Goal: Task Accomplishment & Management: Use online tool/utility

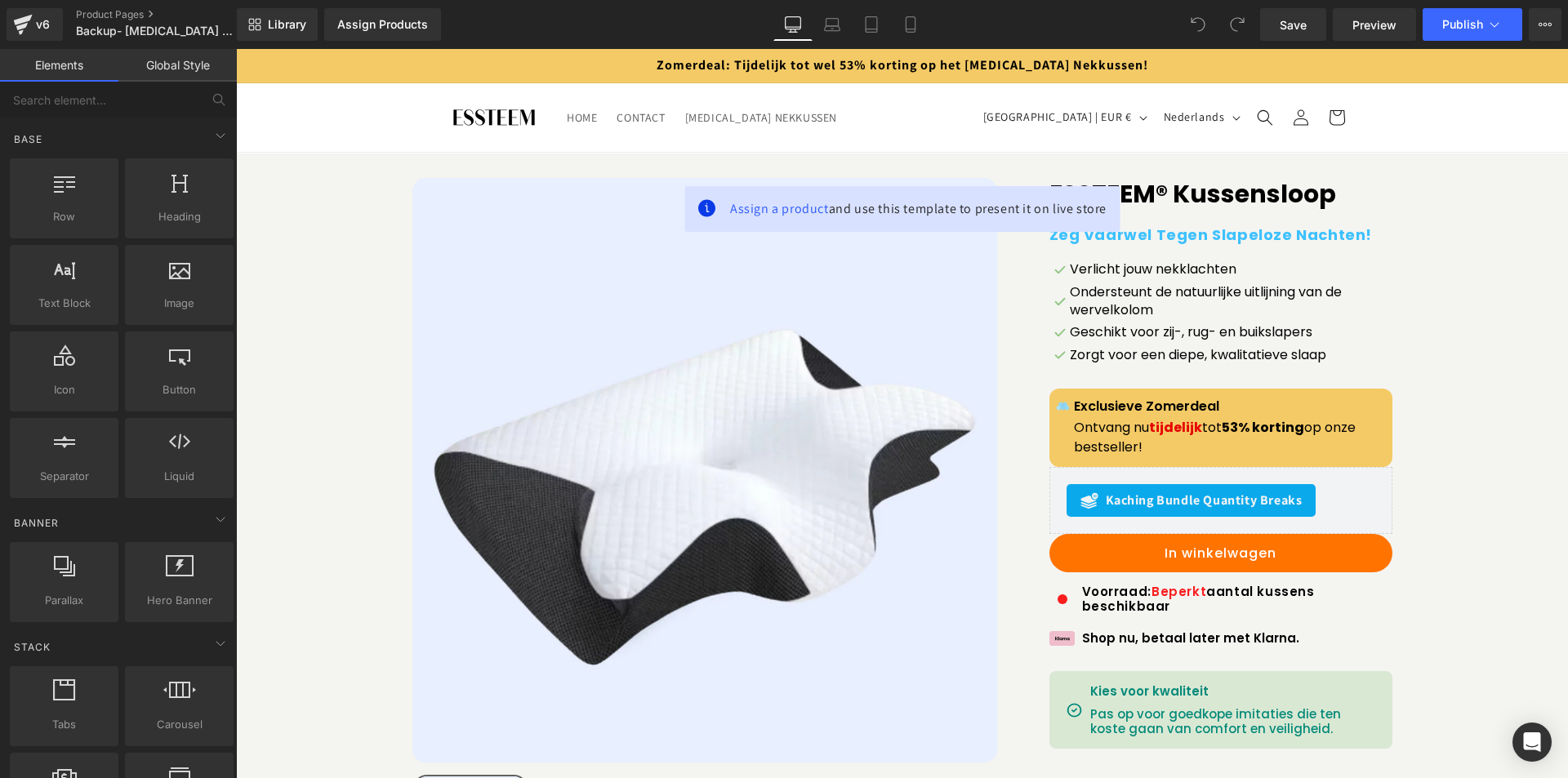
drag, startPoint x: 236, startPoint y: 49, endPoint x: 769, endPoint y: 299, distance: 588.7
click at [769, 299] on img at bounding box center [704, 471] width 585 height 585
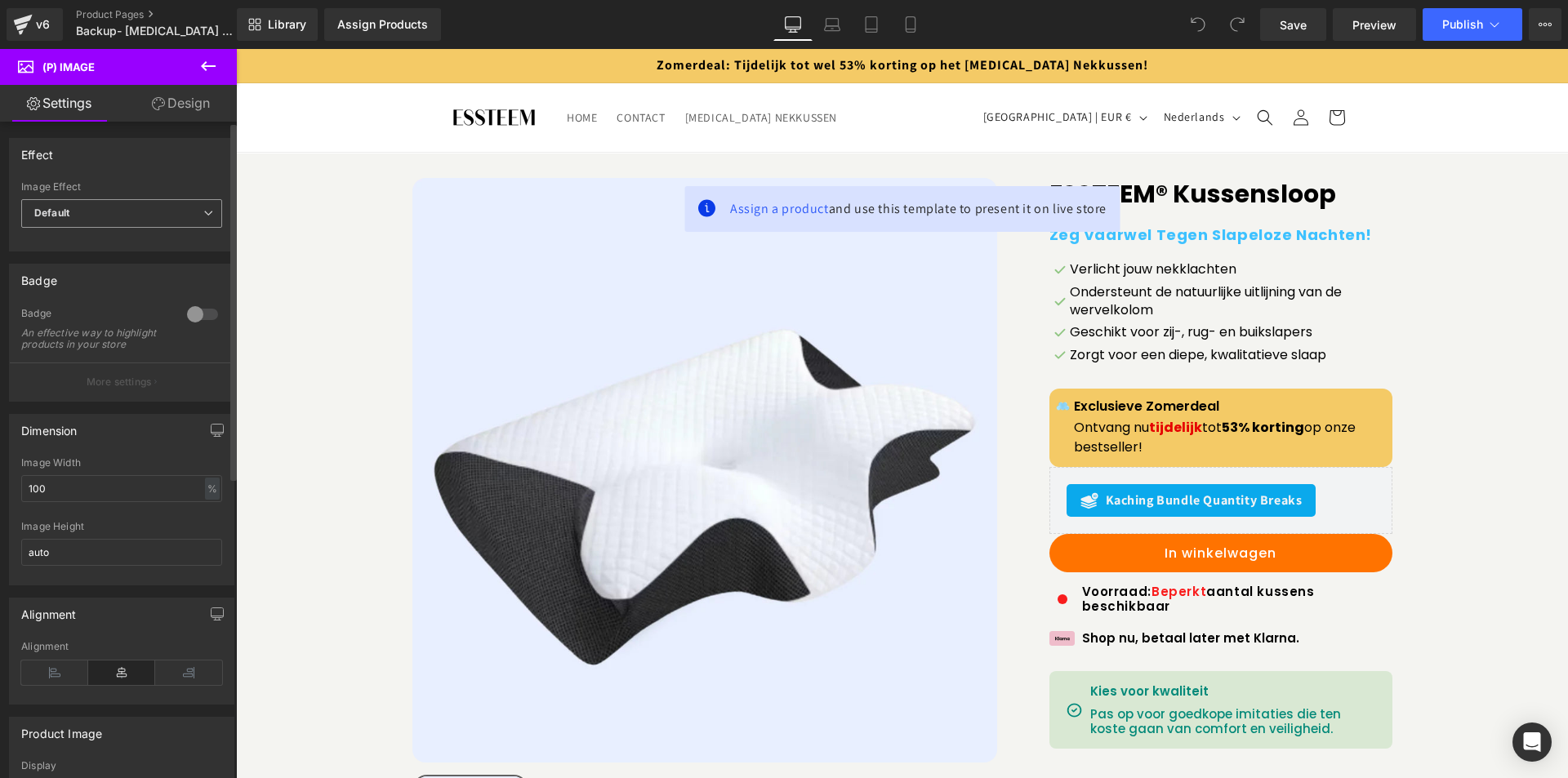
click at [165, 214] on span "Default" at bounding box center [121, 213] width 201 height 29
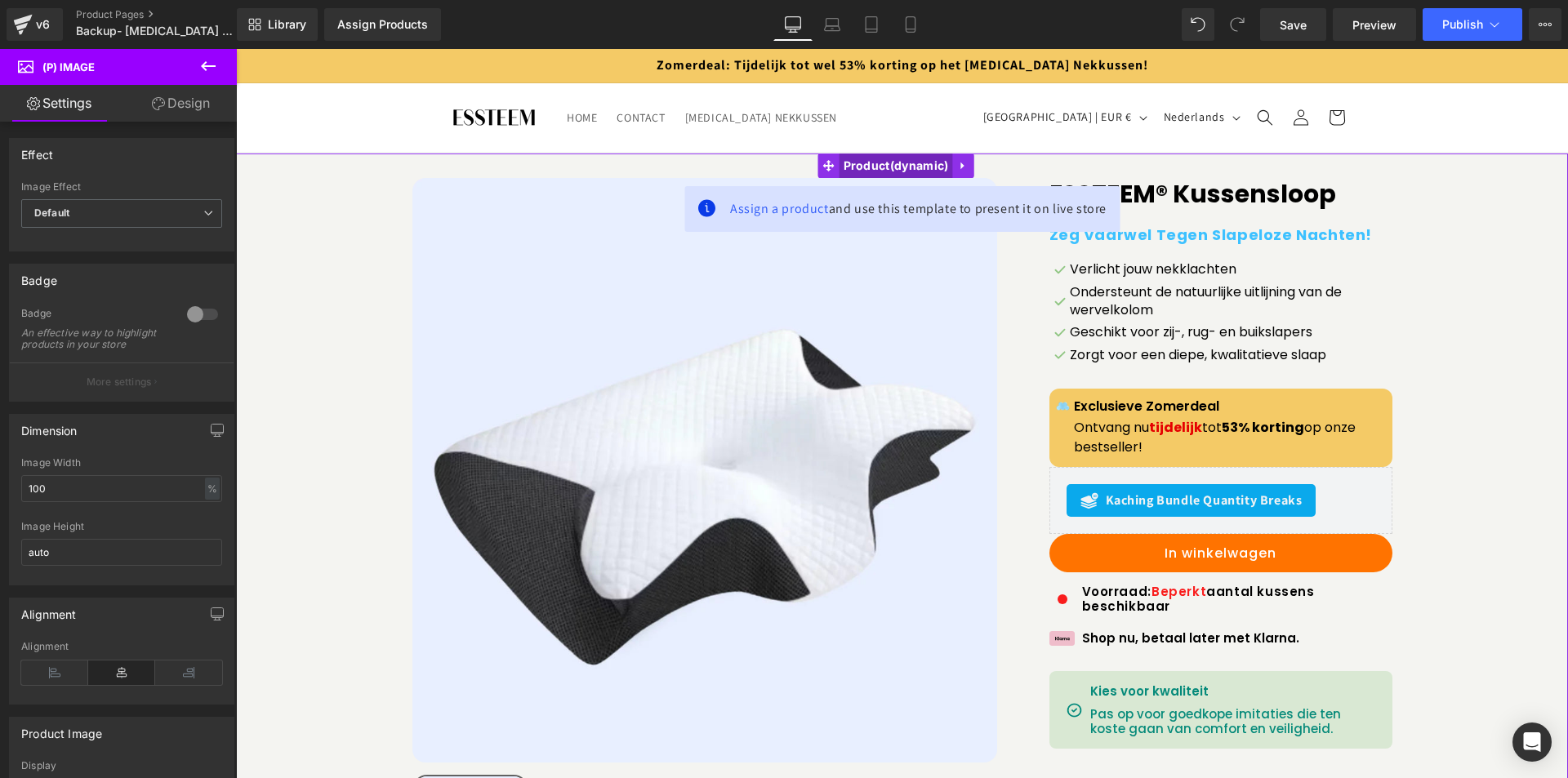
click at [854, 171] on span "Product" at bounding box center [896, 166] width 113 height 25
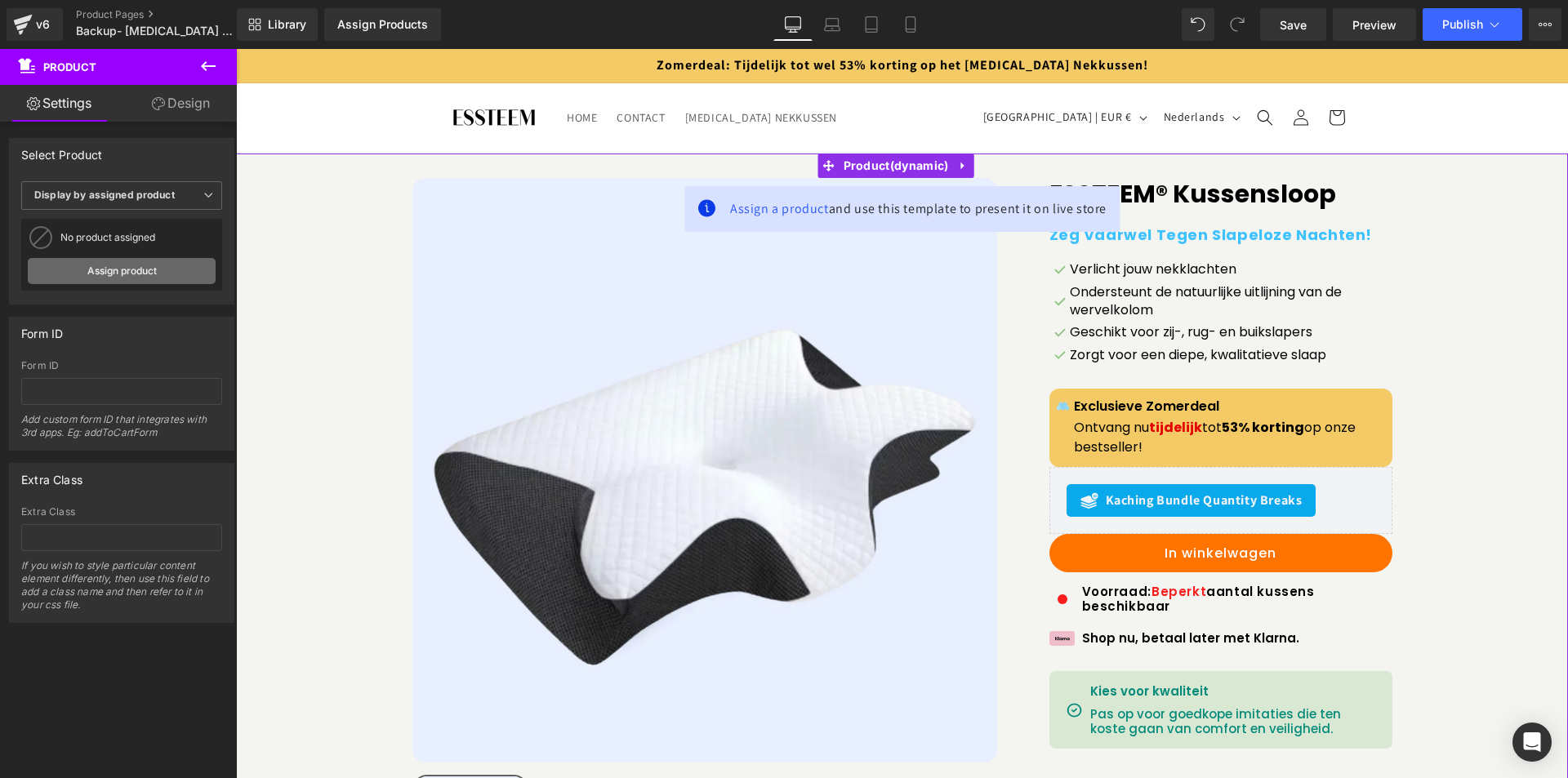
click at [130, 271] on link "Assign product" at bounding box center [121, 272] width 187 height 26
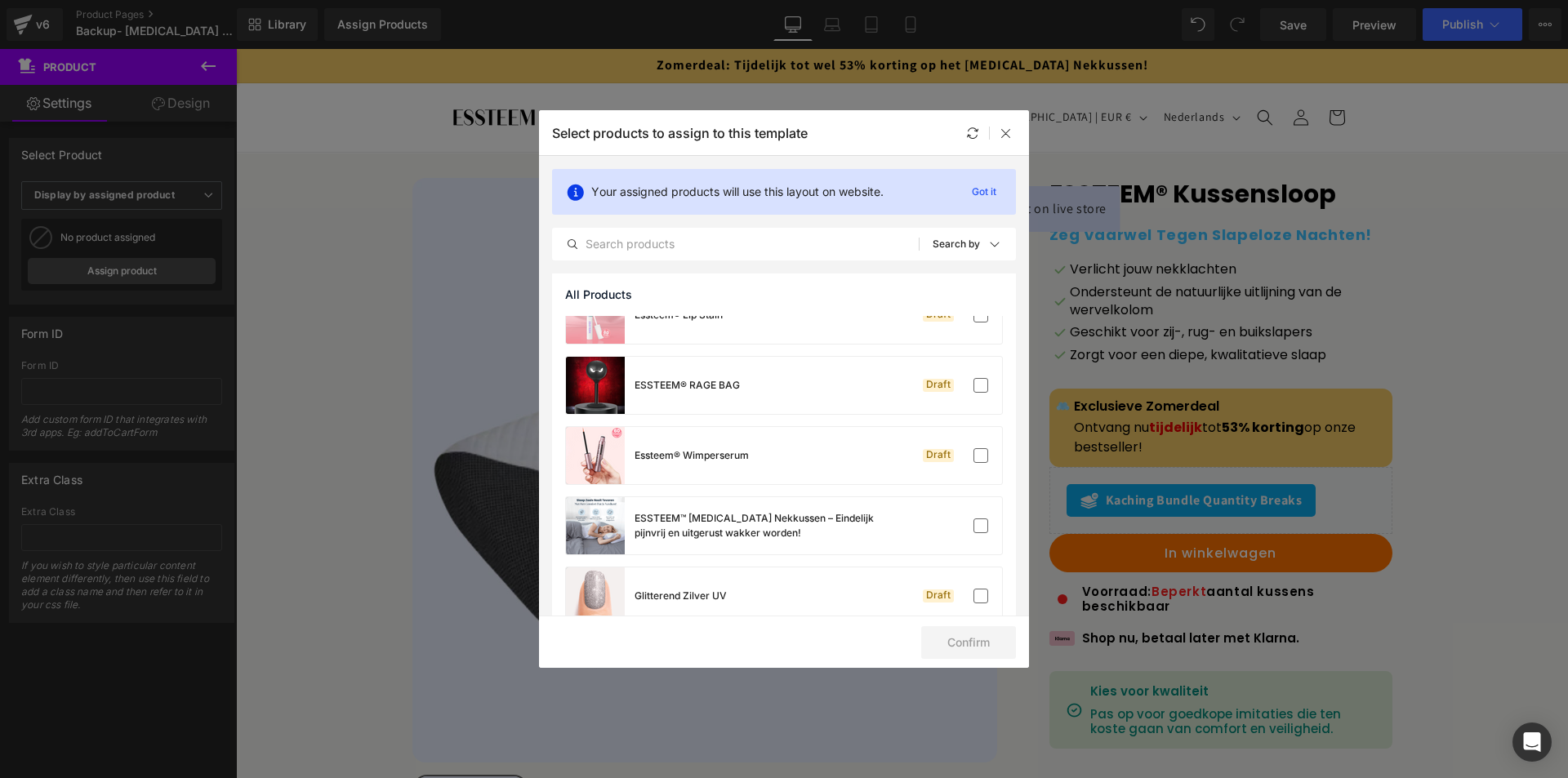
scroll to position [1100, 0]
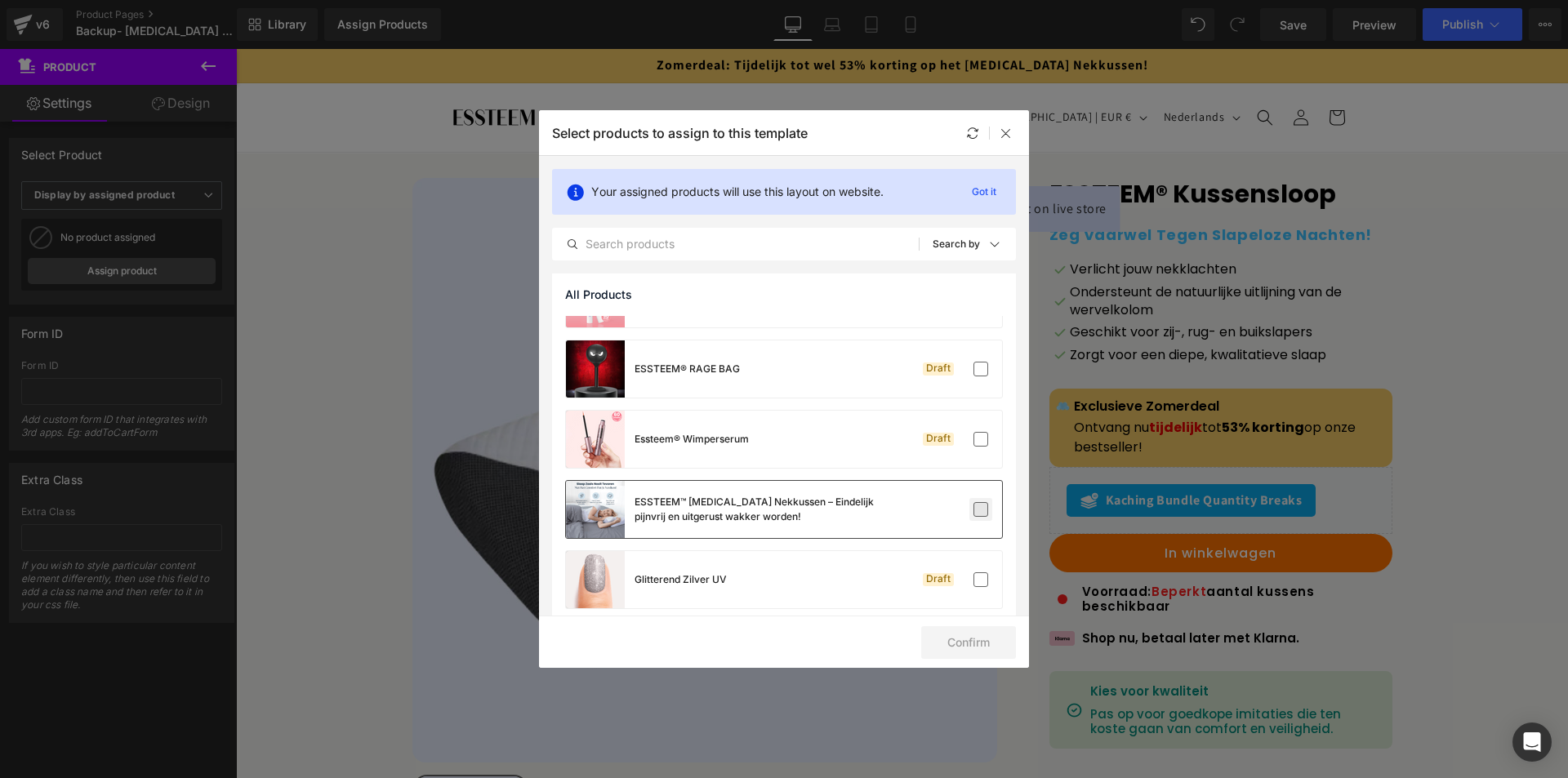
click at [973, 507] on label at bounding box center [981, 510] width 15 height 15
click at [981, 510] on input "checkbox" at bounding box center [981, 510] width 0 height 0
click at [963, 646] on button "Confirm" at bounding box center [969, 643] width 95 height 33
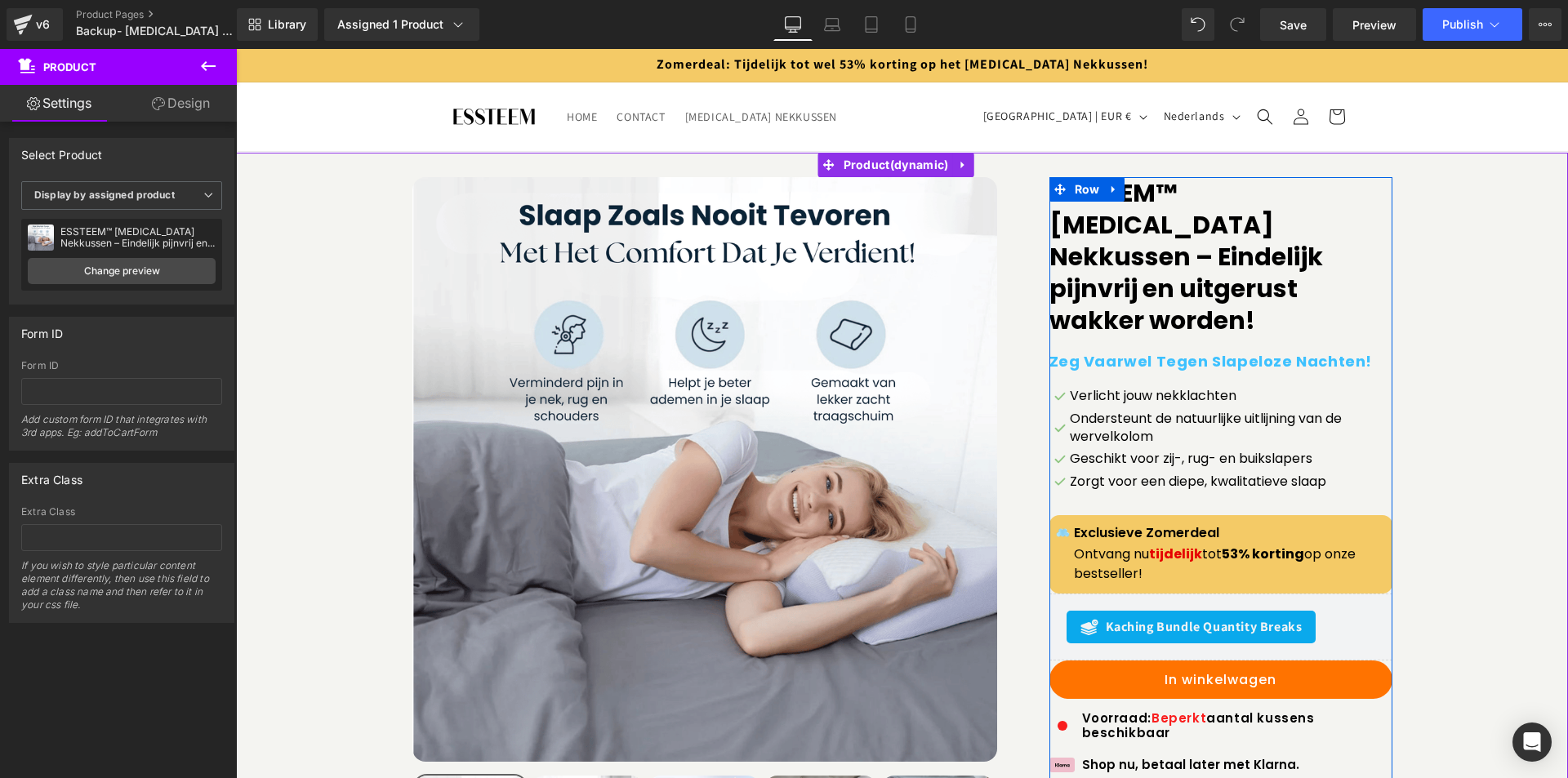
scroll to position [0, 0]
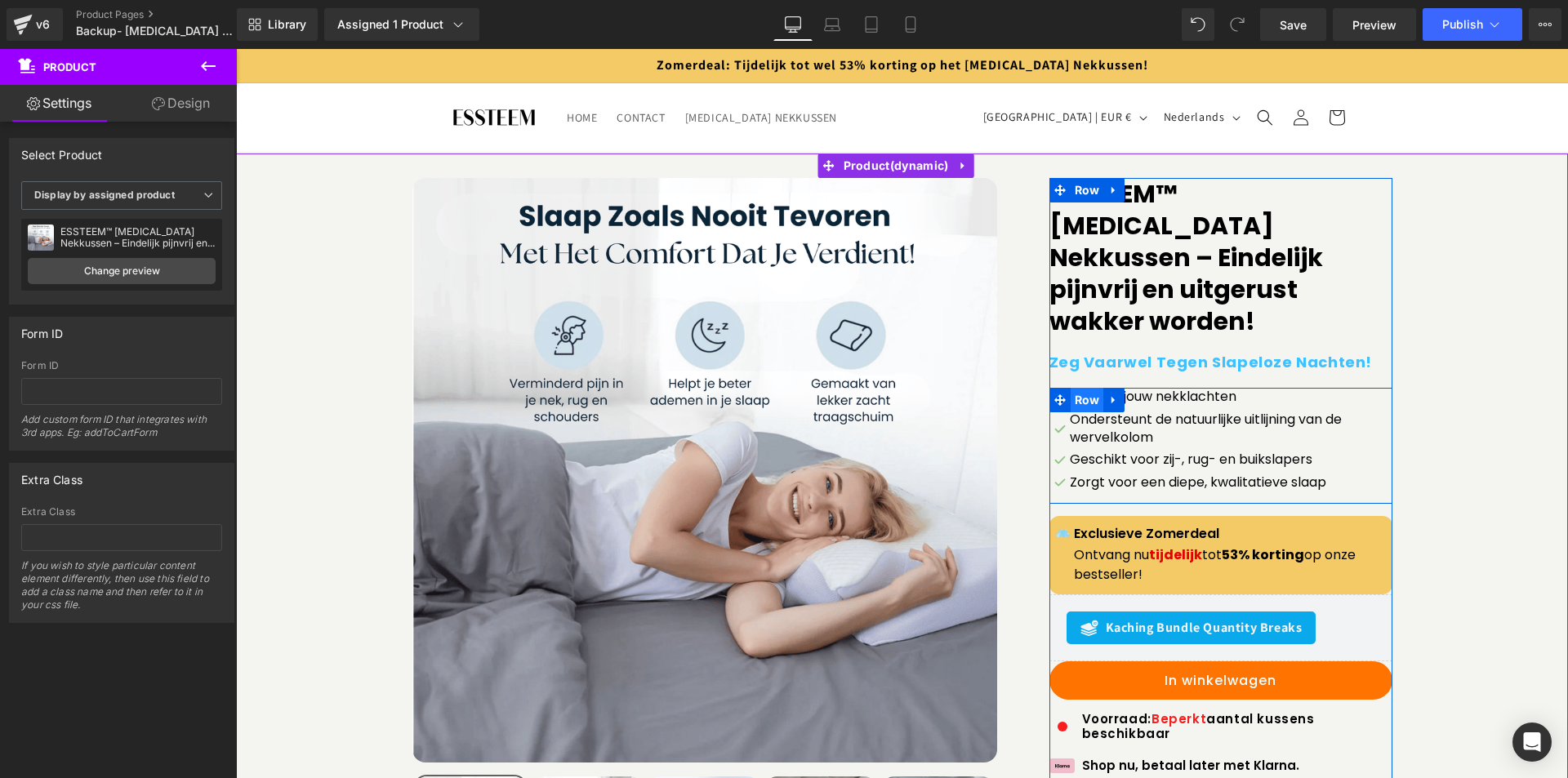
click at [1077, 388] on span "Row" at bounding box center [1087, 401] width 34 height 25
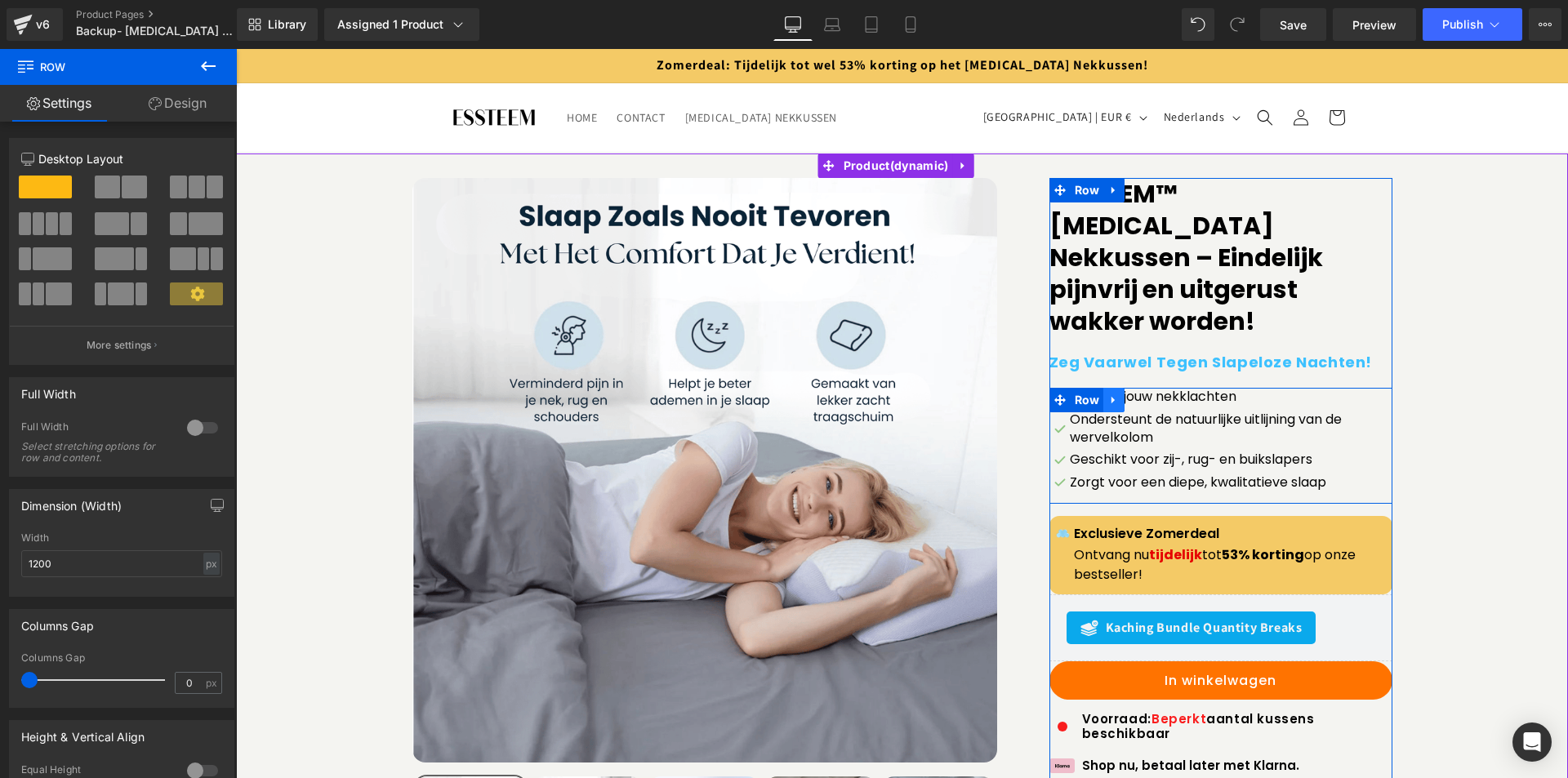
click at [1113, 395] on icon at bounding box center [1114, 401] width 12 height 12
click at [1073, 389] on span "Row" at bounding box center [1087, 401] width 34 height 25
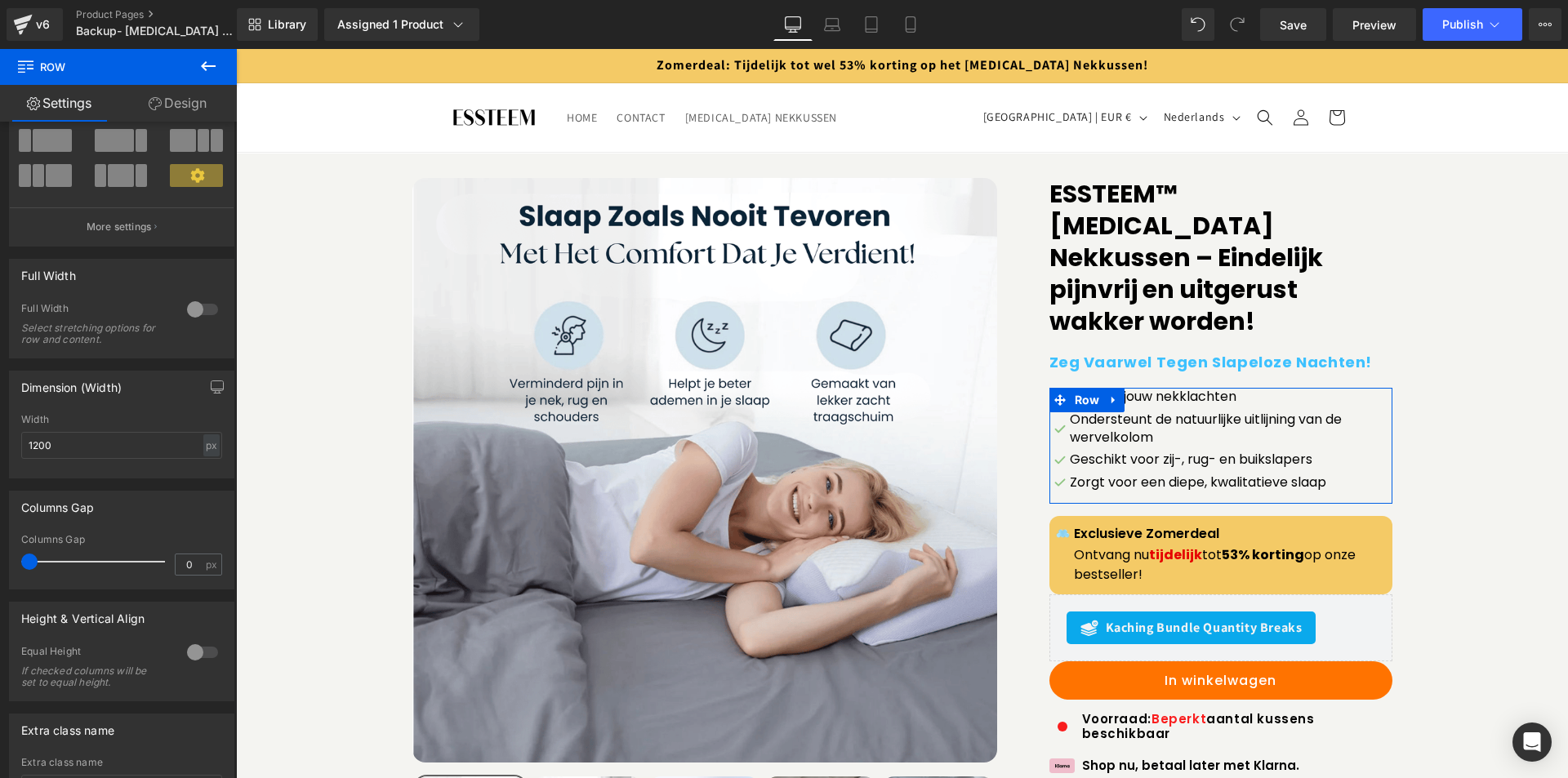
scroll to position [97, 0]
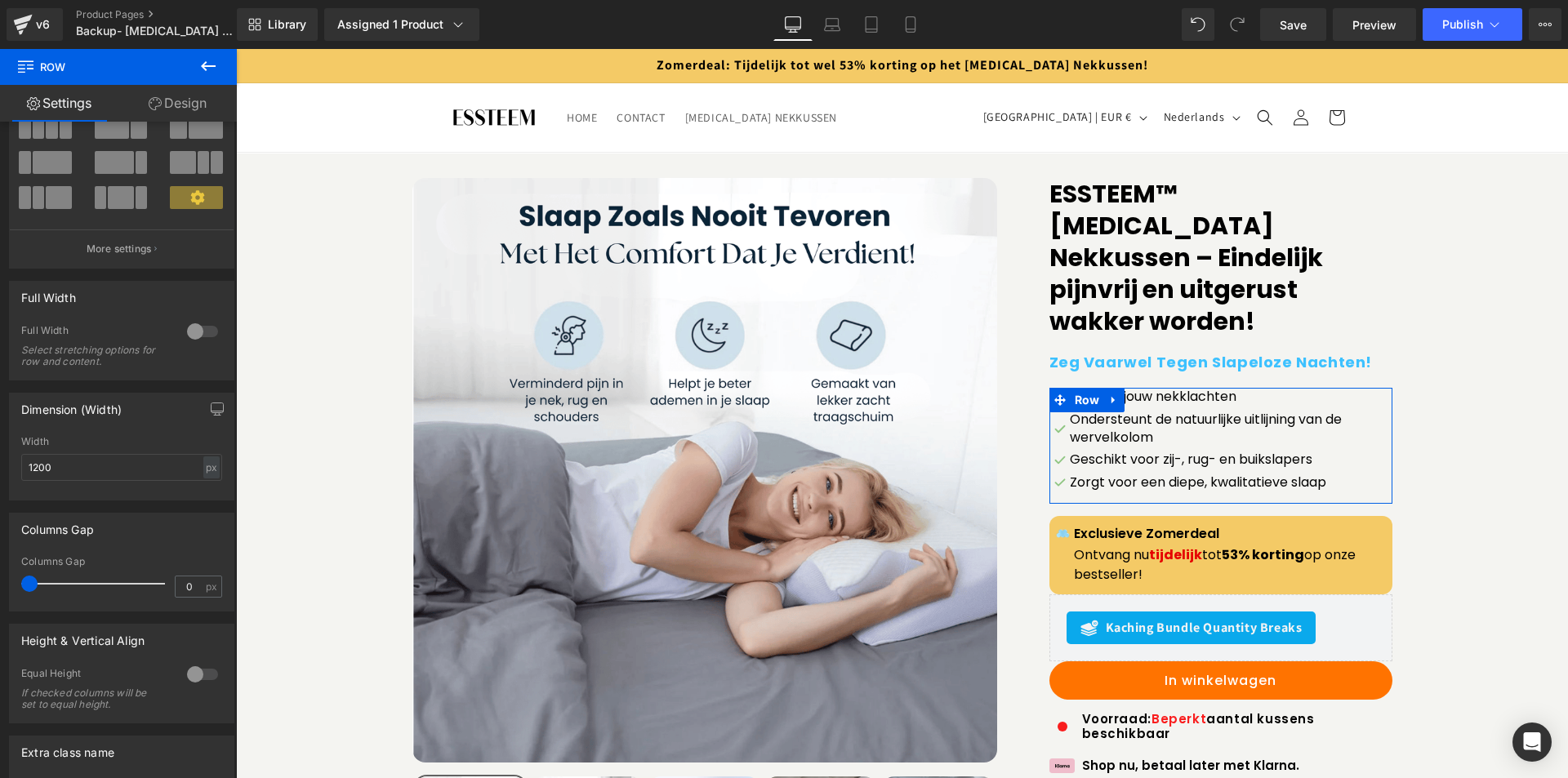
click at [173, 103] on link "Design" at bounding box center [177, 103] width 118 height 37
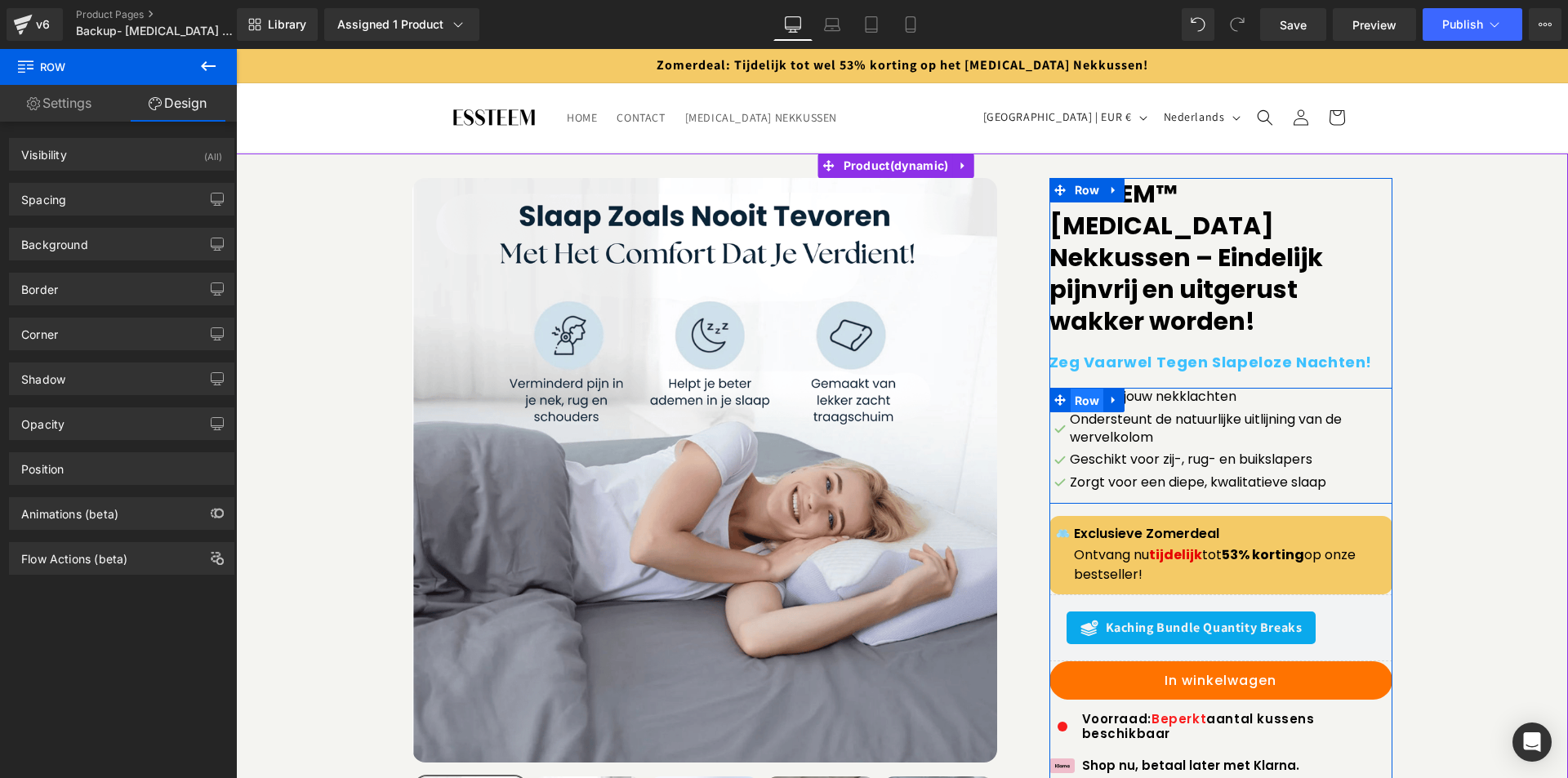
click at [1079, 389] on span "Row" at bounding box center [1087, 401] width 34 height 25
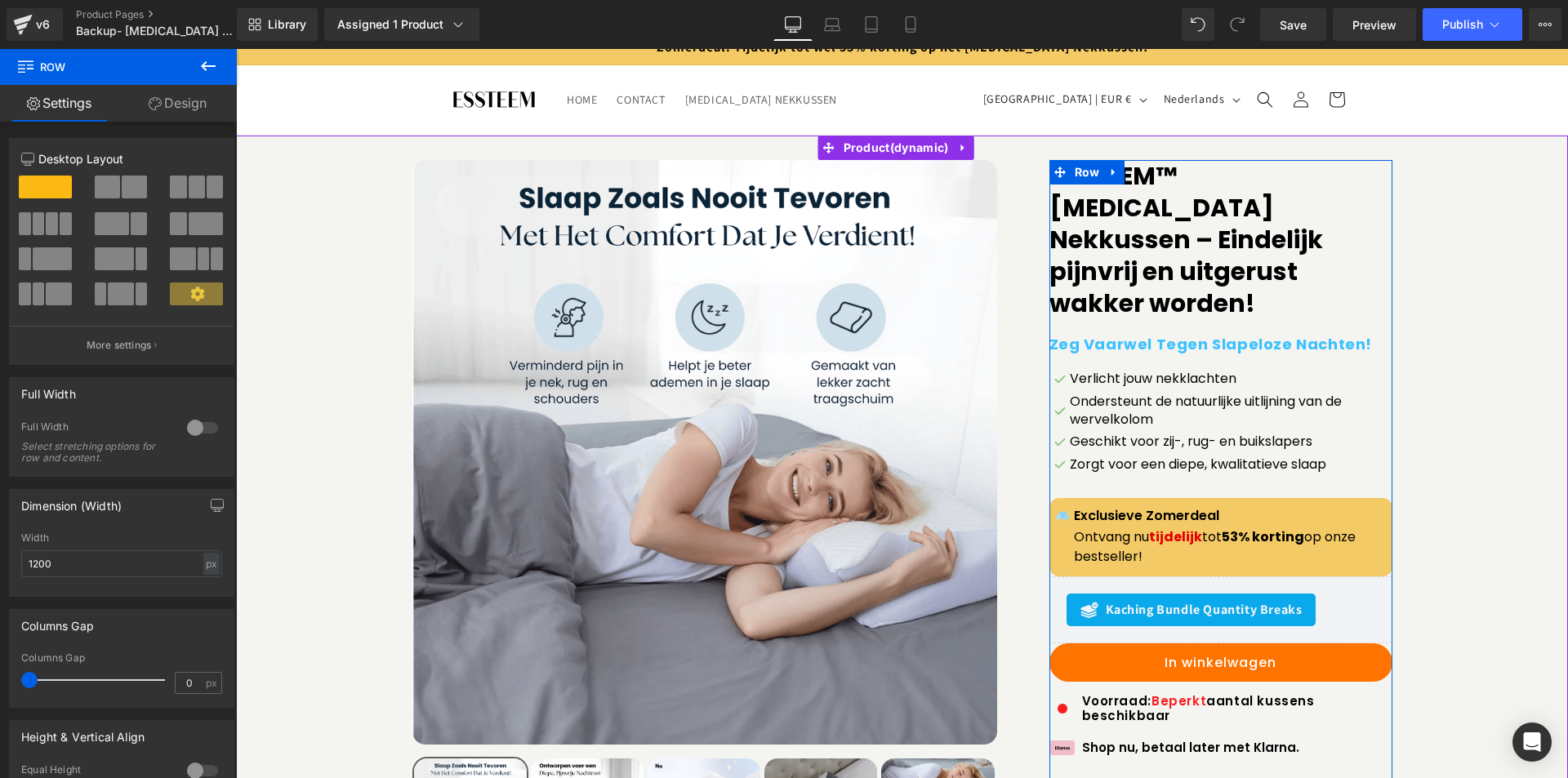
scroll to position [0, 0]
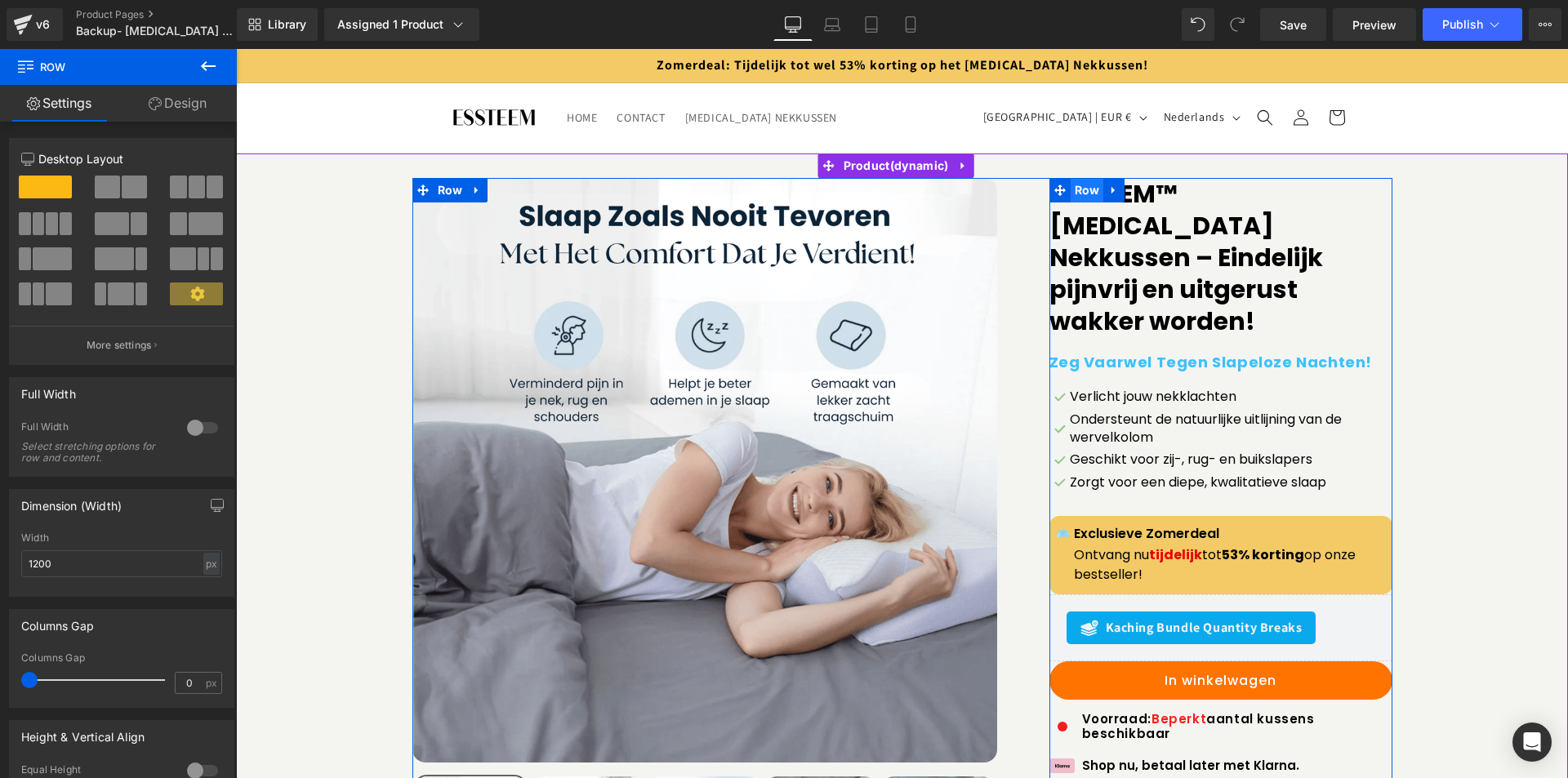
click at [1078, 189] on span "Row" at bounding box center [1087, 191] width 34 height 25
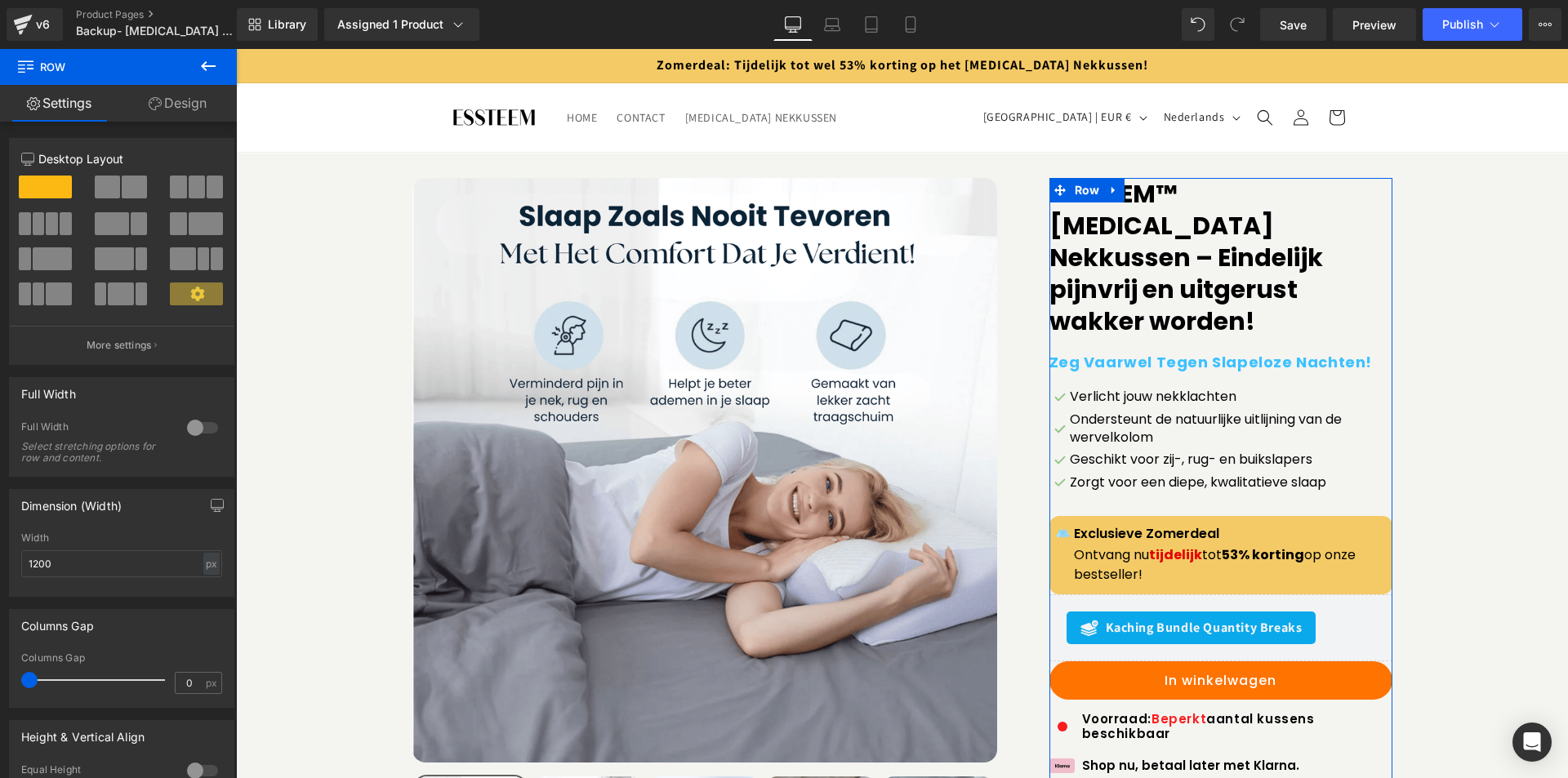
click at [171, 97] on link "Design" at bounding box center [177, 103] width 118 height 37
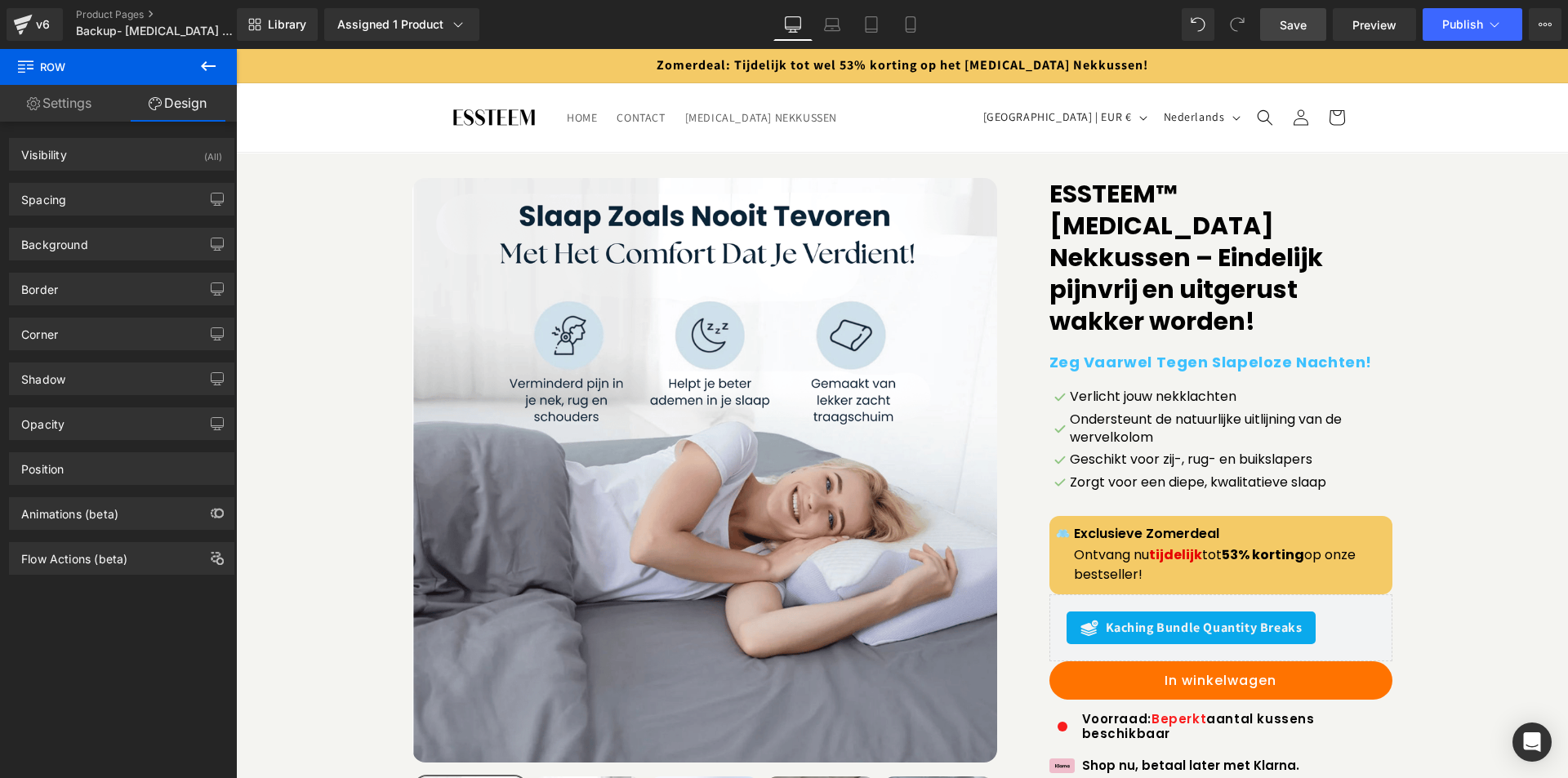
click at [1289, 23] on span "Save" at bounding box center [1293, 25] width 27 height 17
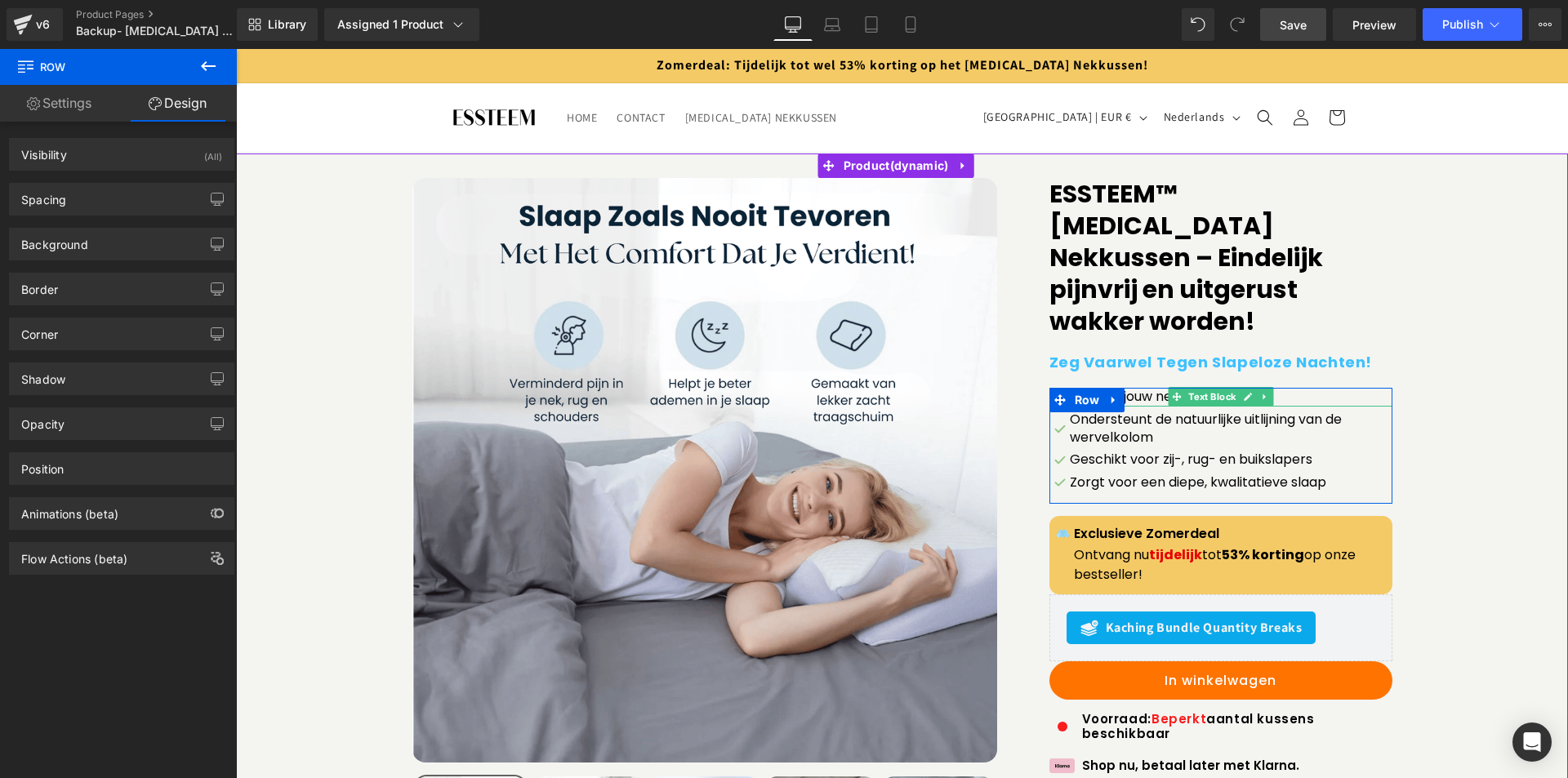
click at [1189, 387] on span "Text Block" at bounding box center [1211, 397] width 54 height 20
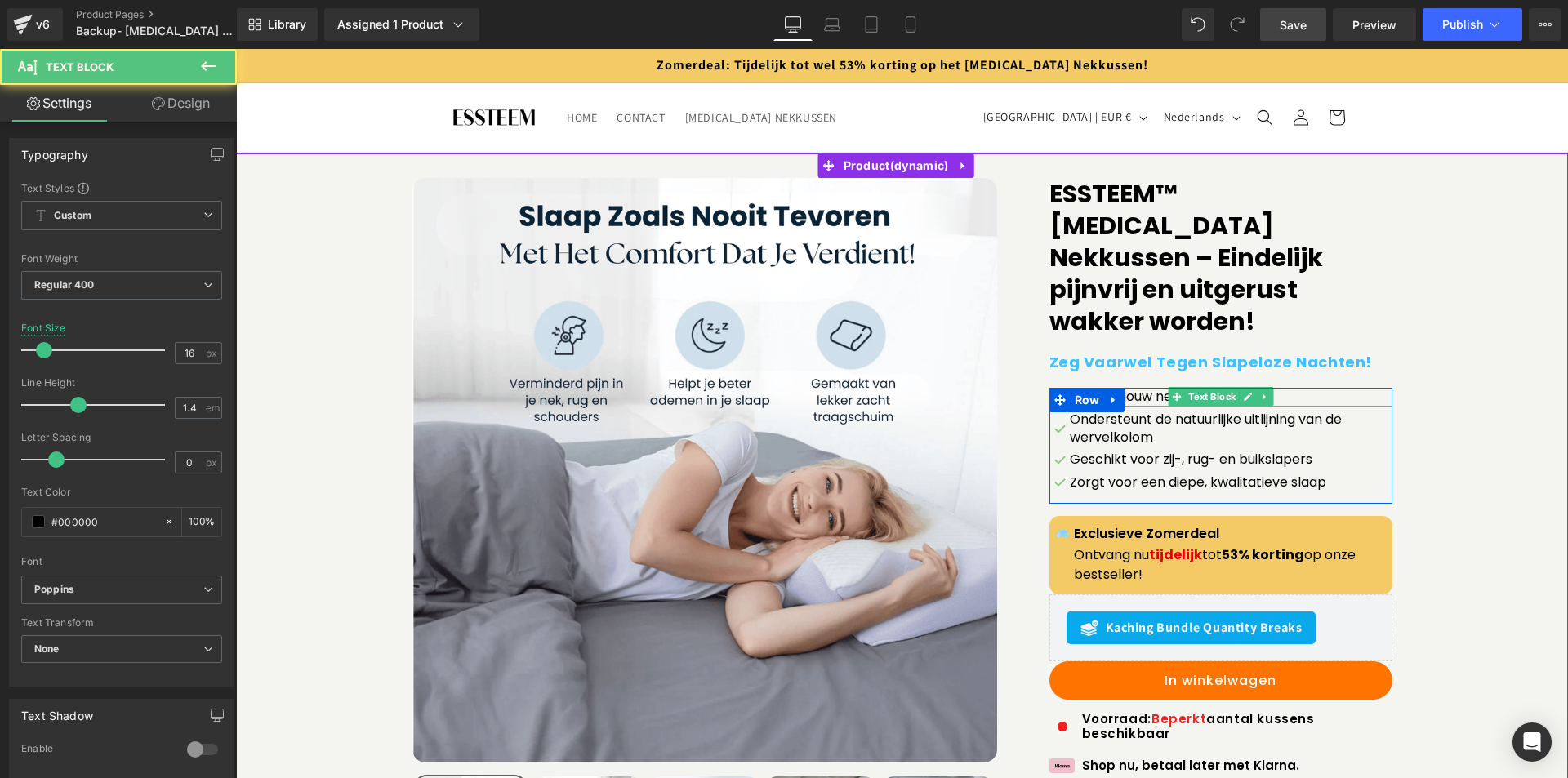
click at [1143, 388] on p "Verlicht jouw nekklachten" at bounding box center [1231, 397] width 323 height 18
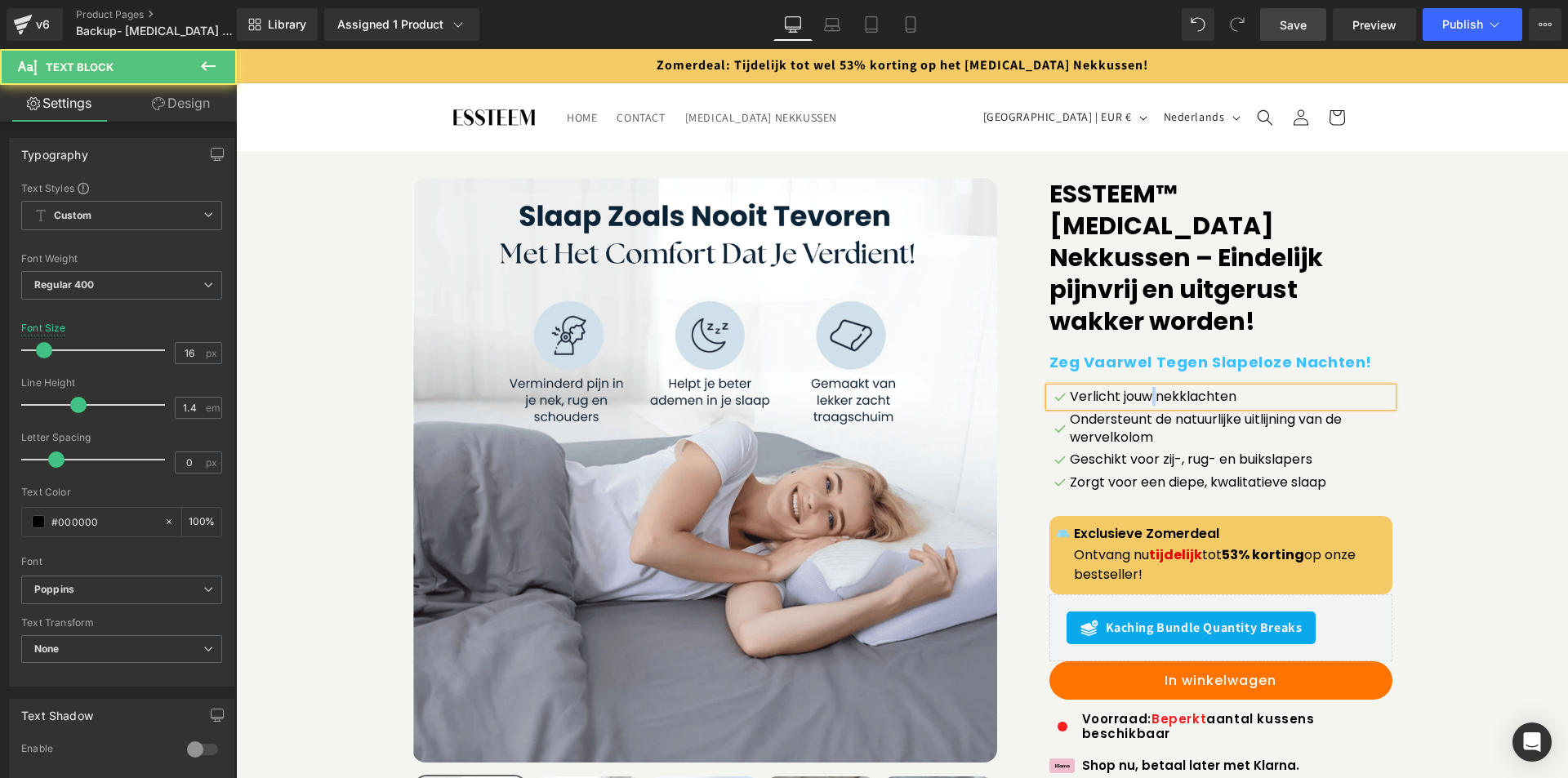
click at [1143, 388] on p "Verlicht jouw nekklachten" at bounding box center [1231, 397] width 323 height 18
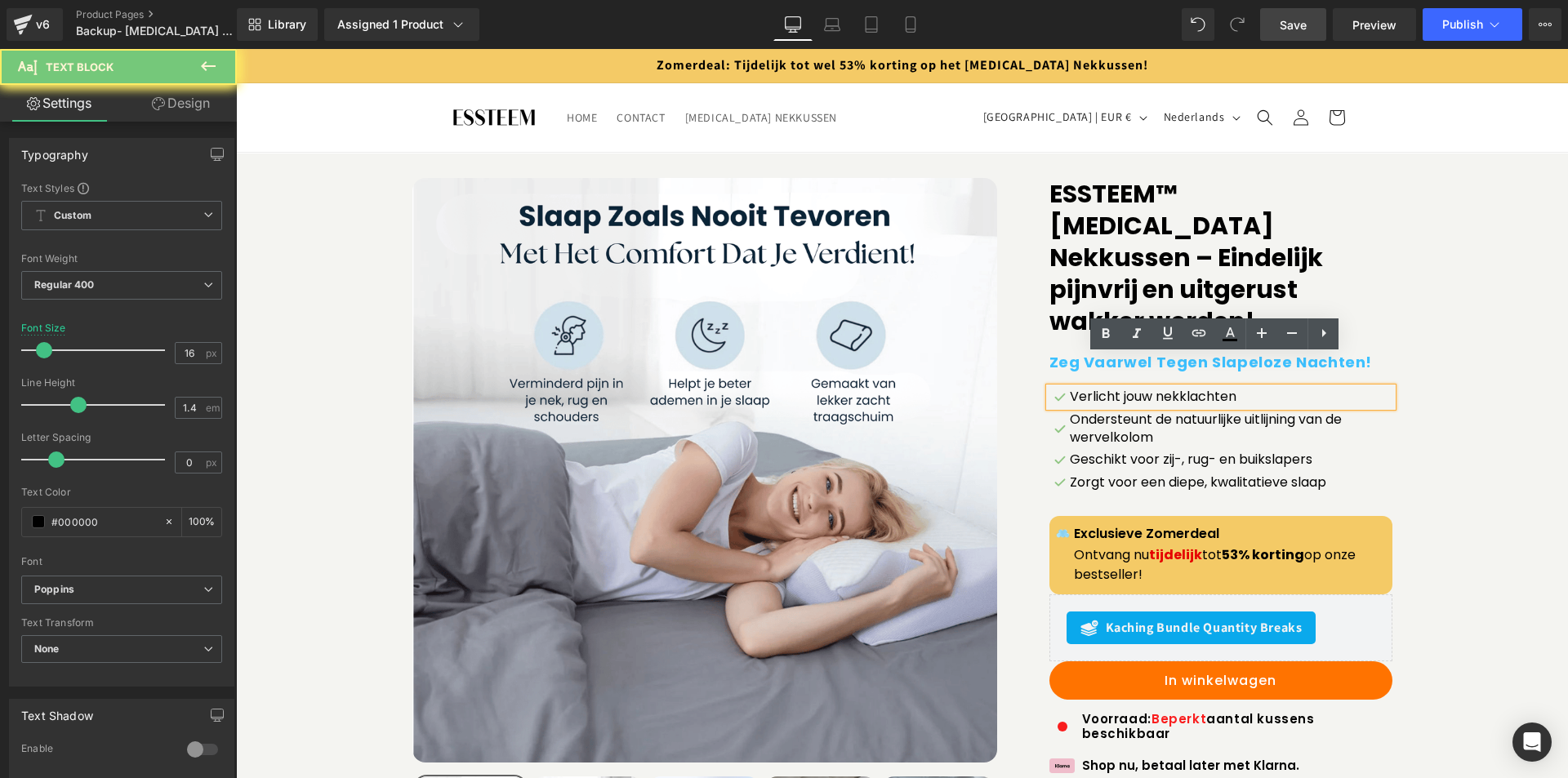
click at [1063, 388] on div "Verlicht jouw nekklachten" at bounding box center [1220, 397] width 343 height 18
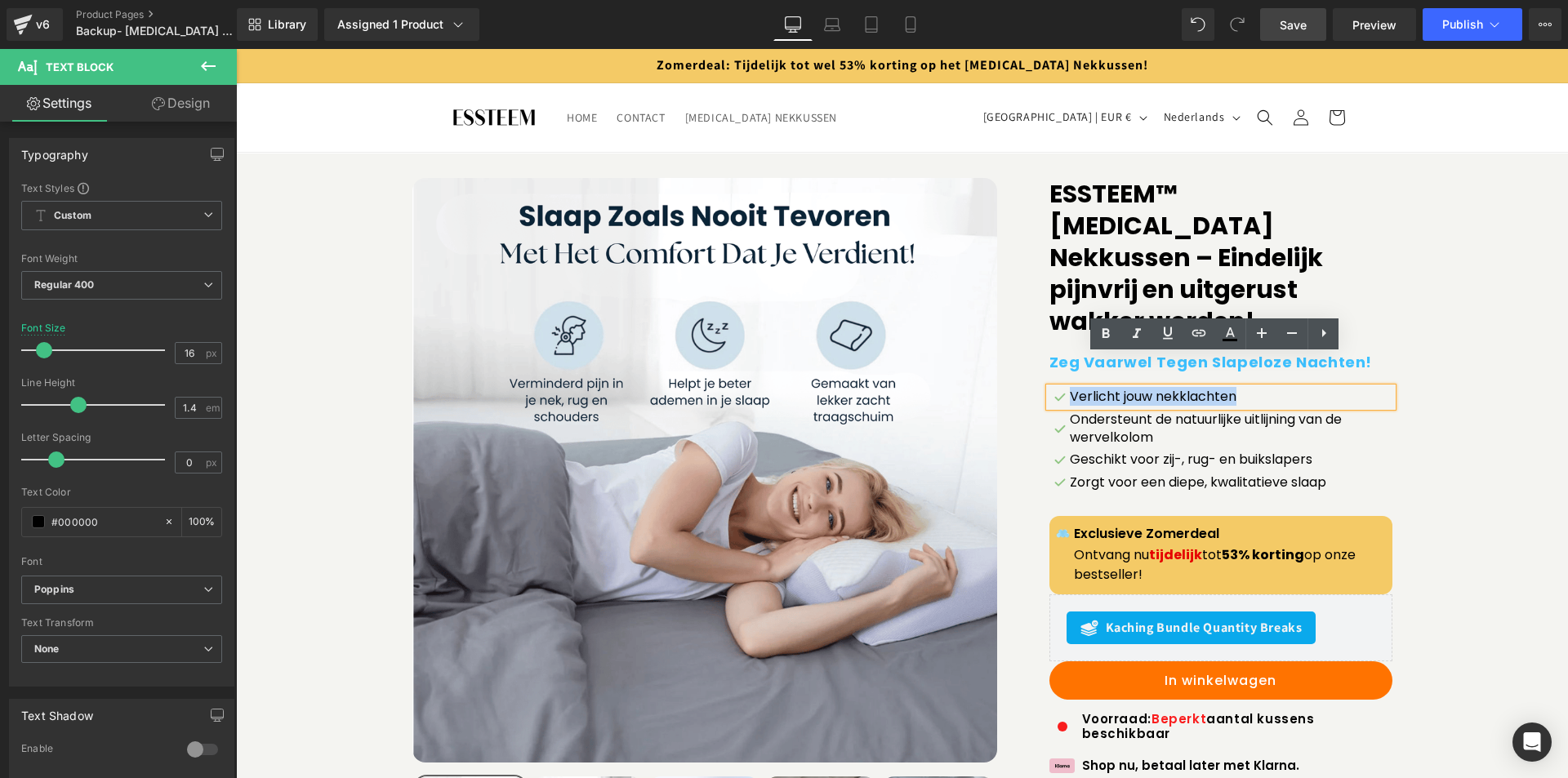
drag, startPoint x: 1059, startPoint y: 361, endPoint x: 1040, endPoint y: 363, distance: 19.1
click at [1049, 388] on div "Verlicht jouw nekklachten" at bounding box center [1220, 397] width 343 height 18
click at [1078, 388] on p "Verlicht jouw nekklachten" at bounding box center [1231, 397] width 323 height 18
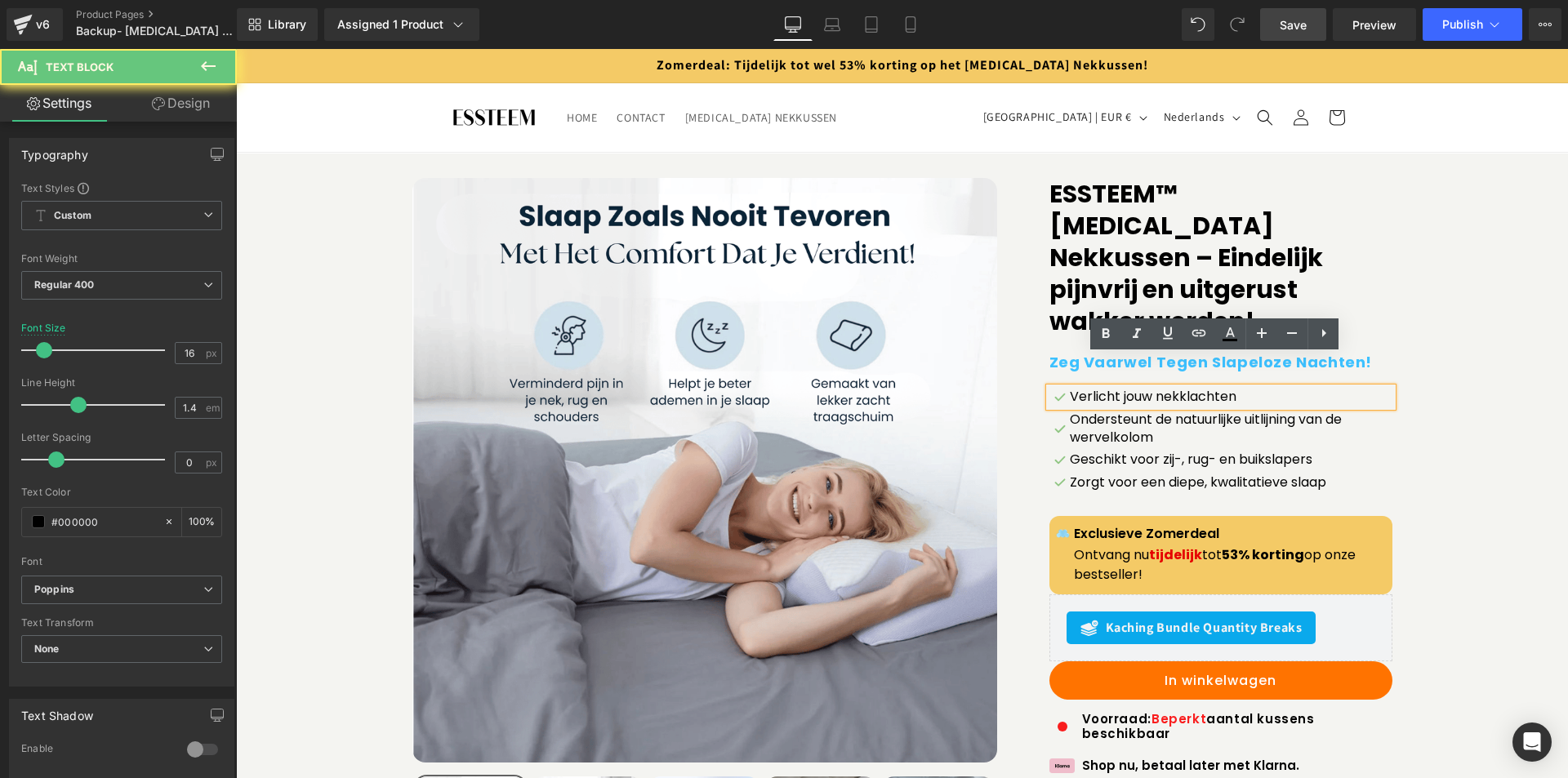
click at [1051, 388] on div "Verlicht jouw nekklachten" at bounding box center [1220, 397] width 343 height 18
click at [1049, 388] on div "Verlicht jouw nekklachten" at bounding box center [1220, 397] width 343 height 18
drag, startPoint x: 1047, startPoint y: 350, endPoint x: 1032, endPoint y: 348, distance: 15.1
click at [1036, 349] on div "Sale Off (P) Image ‹ ›" at bounding box center [902, 605] width 980 height 853
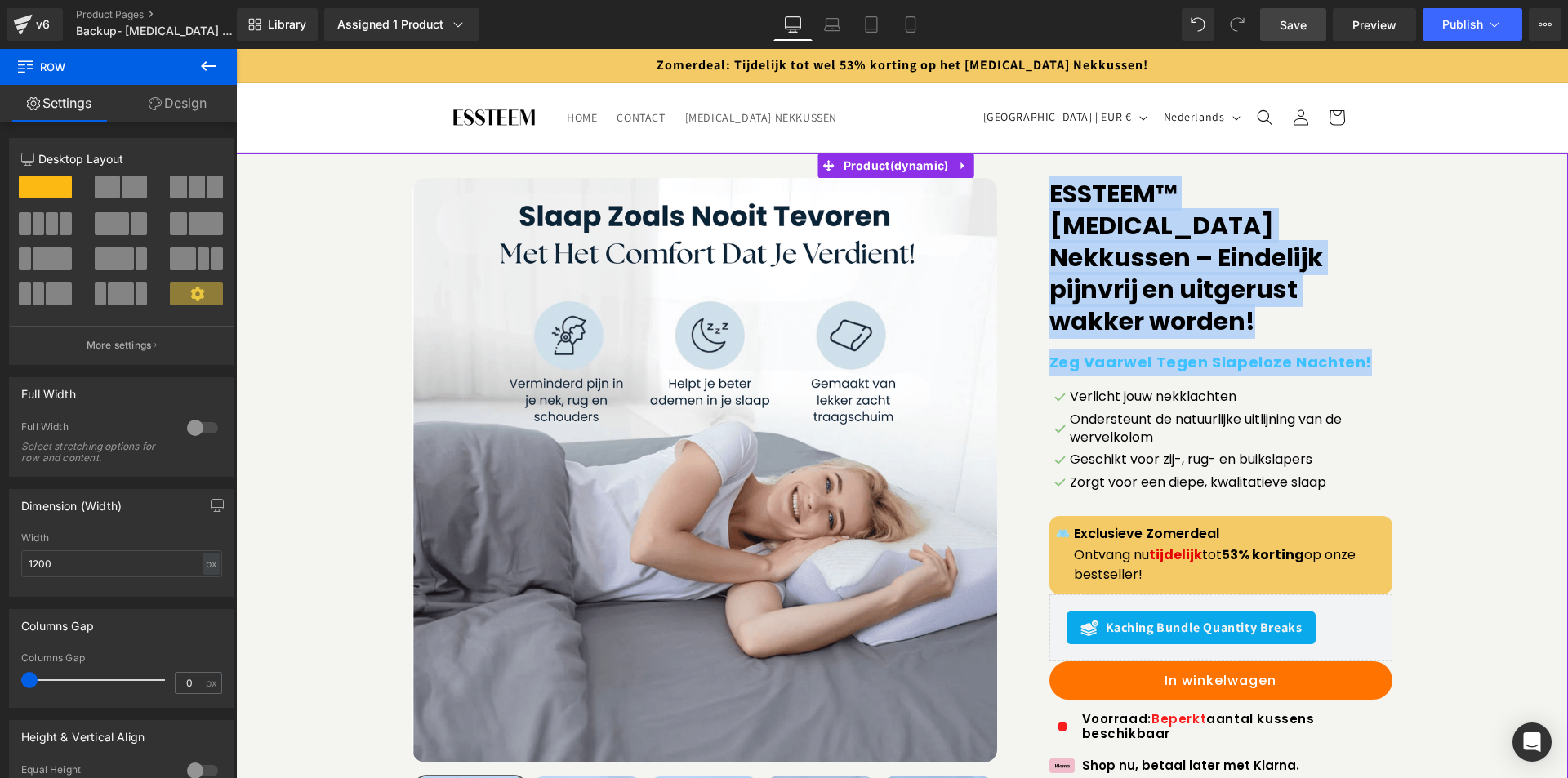
click at [1460, 415] on div "Sale Off (P) Image" at bounding box center [902, 605] width 1315 height 853
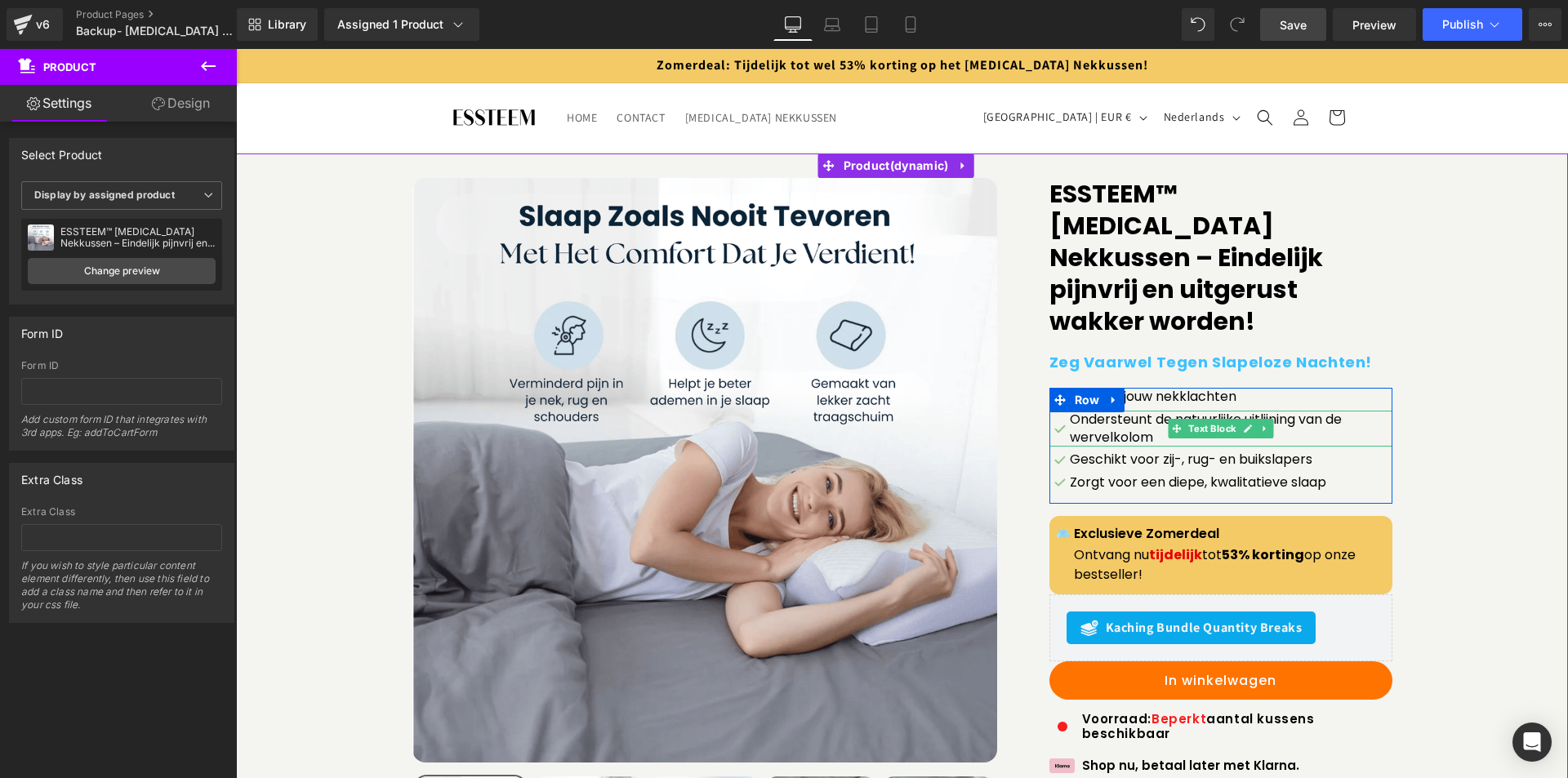
click at [1129, 410] on p "Ondersteunt de natuurlijke uitlijning van de wervelkolom" at bounding box center [1231, 429] width 323 height 37
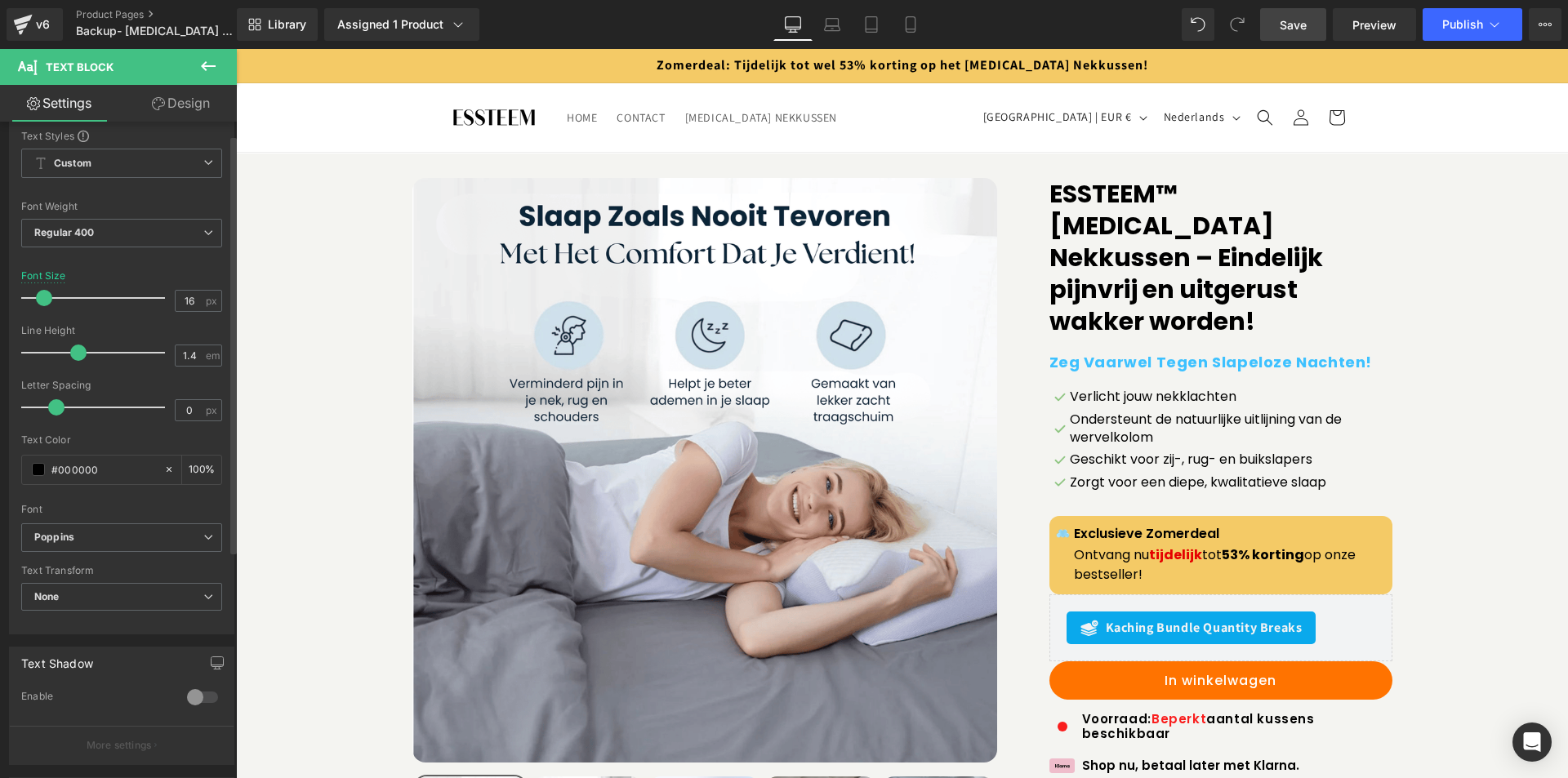
scroll to position [377, 0]
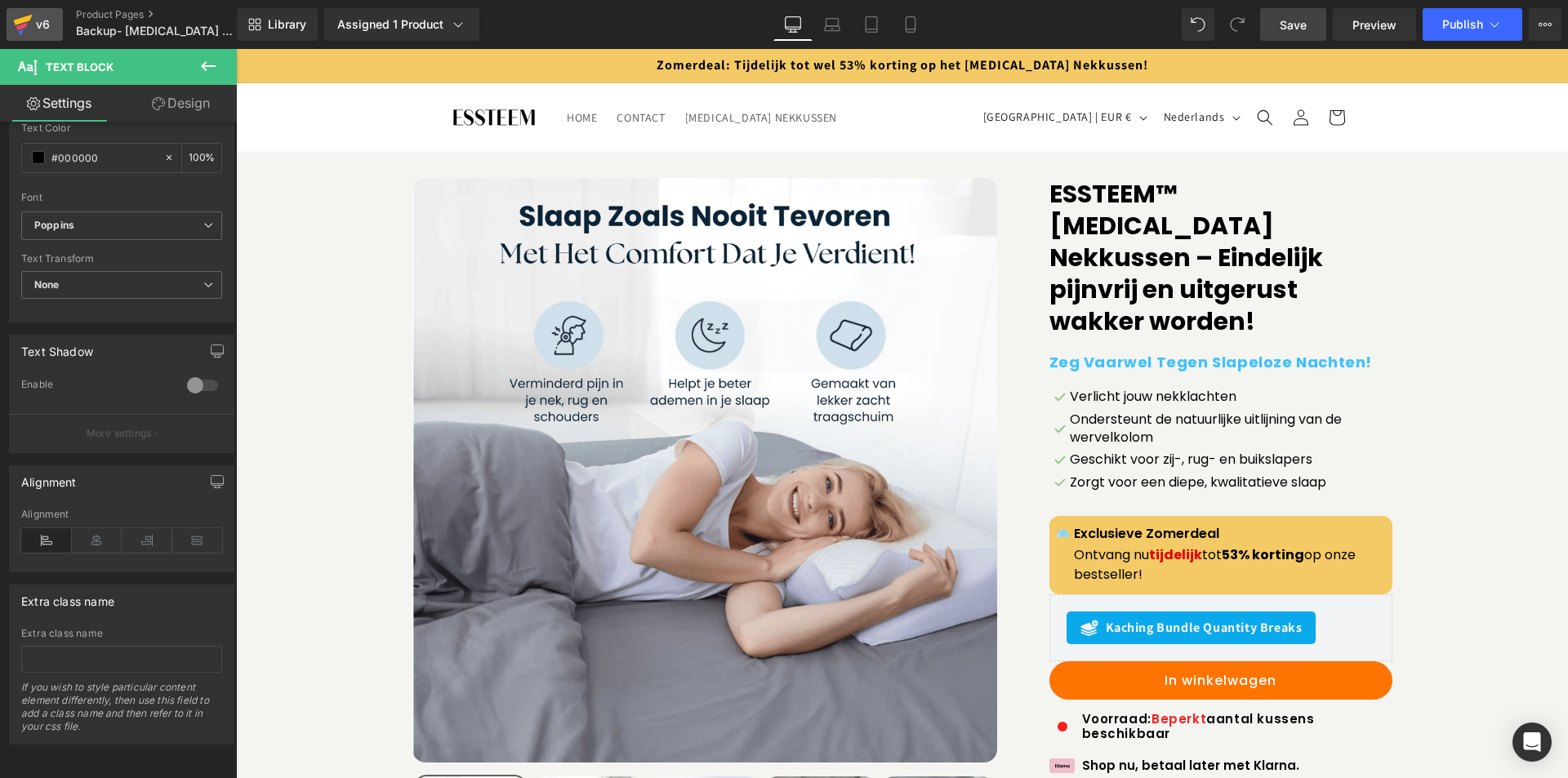
click at [35, 18] on div "v6" at bounding box center [43, 25] width 21 height 21
